Goal: Information Seeking & Learning: Check status

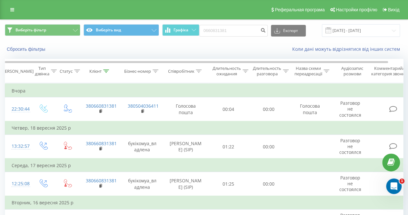
click at [106, 69] on div at bounding box center [106, 70] width 6 height 5
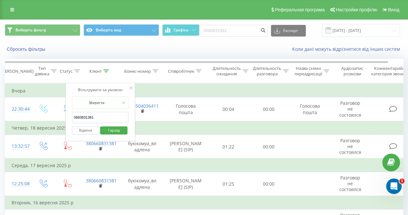
click at [101, 117] on input "0660831381" at bounding box center [100, 117] width 57 height 11
paste input "(050) 861-33-89"
type input "0508613389"
click button "Гаразд" at bounding box center [113, 130] width 27 height 8
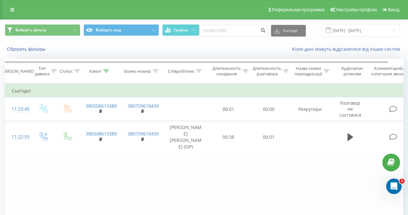
click at [0, 124] on div "Виберіть фільтр Виберіть вид Графіка 0508613389 Експорт .csv .xls .xlsx [DATE] …" at bounding box center [204, 135] width 408 height 233
click at [104, 72] on icon at bounding box center [106, 70] width 6 height 3
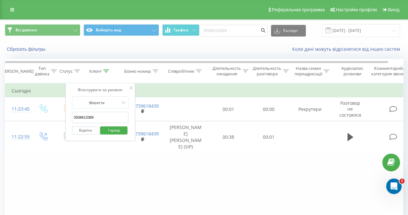
click at [109, 115] on input "0508613389" at bounding box center [100, 117] width 57 height 11
click button "Гаразд" at bounding box center [113, 130] width 27 height 8
